Goal: Task Accomplishment & Management: Manage account settings

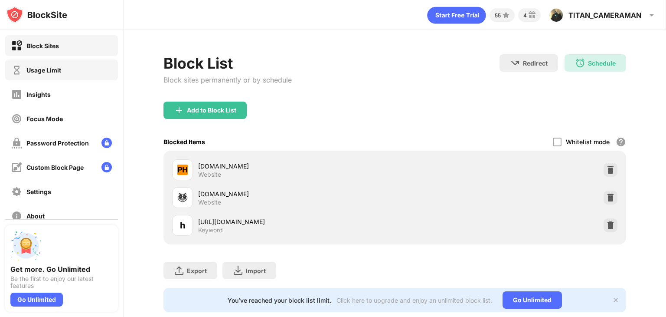
click at [59, 66] on div "Usage Limit" at bounding box center [43, 69] width 35 height 7
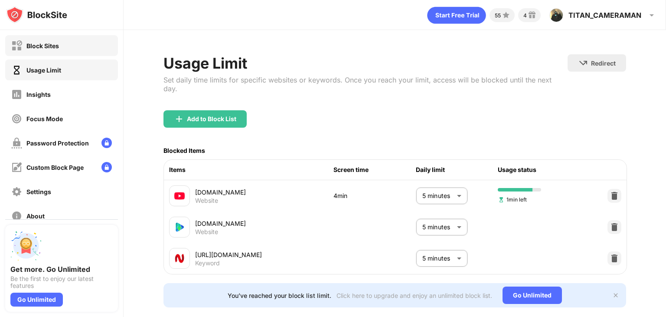
click at [59, 44] on div "Block Sites" at bounding box center [42, 45] width 33 height 7
